Goal: Book appointment/travel/reservation

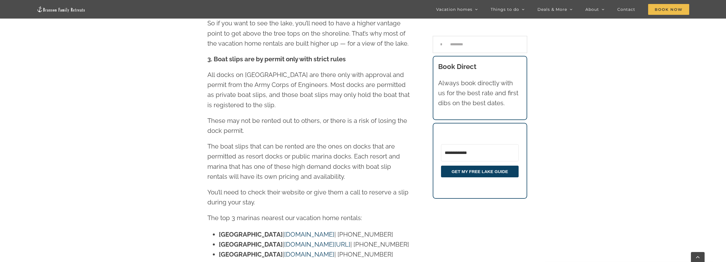
scroll to position [879, 0]
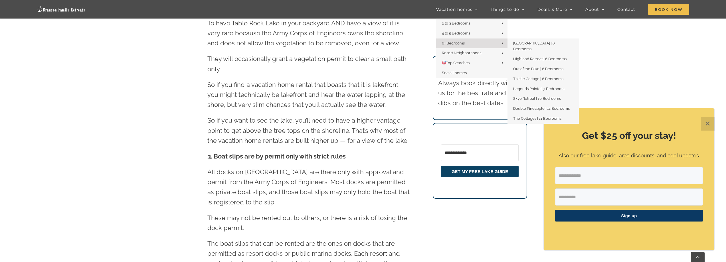
click at [467, 41] on link "6+ Bedrooms" at bounding box center [471, 43] width 71 height 10
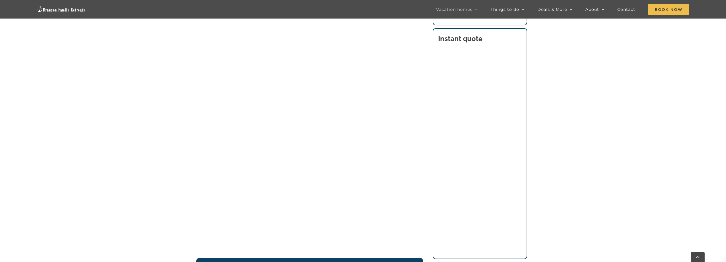
scroll to position [419, 0]
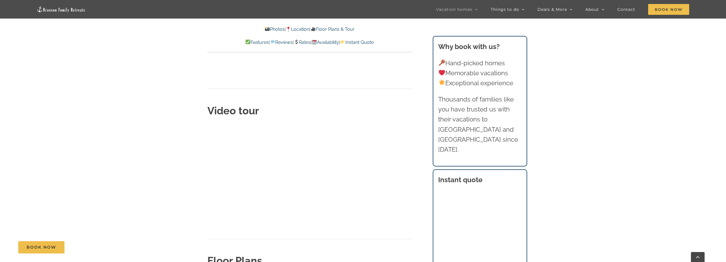
scroll to position [1893, 0]
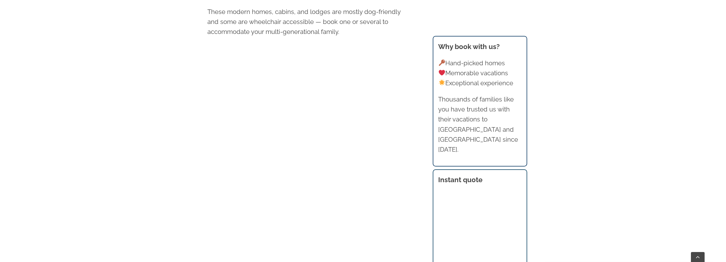
scroll to position [419, 0]
